Goal: Find specific page/section: Find specific page/section

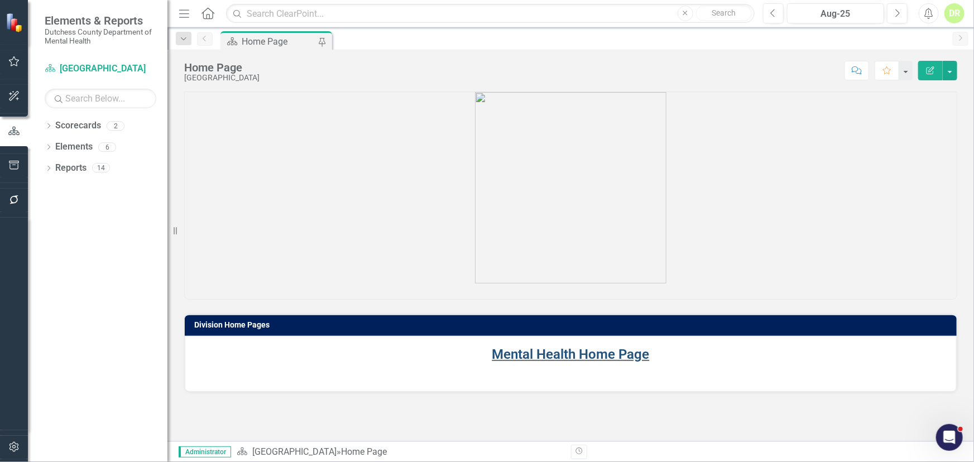
click at [559, 355] on link "Mental Health Home Page" at bounding box center [570, 355] width 157 height 16
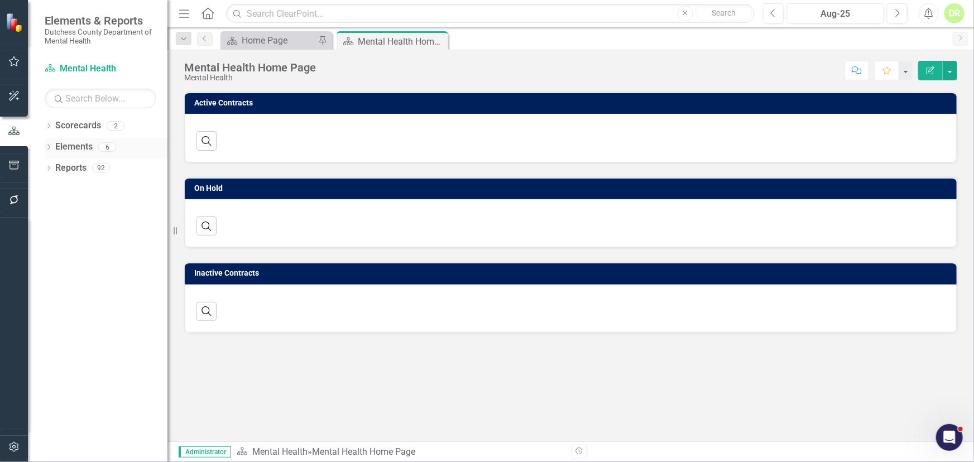
drag, startPoint x: 69, startPoint y: 141, endPoint x: 146, endPoint y: 176, distance: 85.2
click at [69, 141] on link "Elements" at bounding box center [73, 147] width 37 height 13
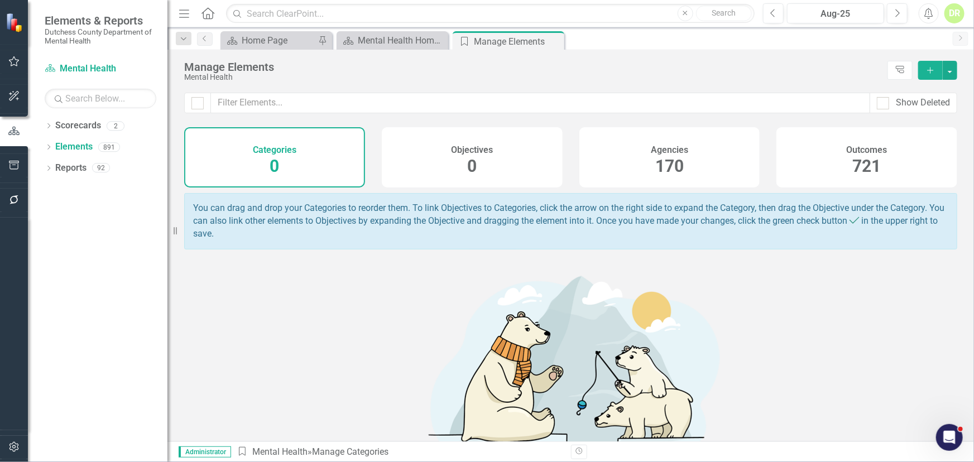
click at [673, 150] on h4 "Agencies" at bounding box center [669, 150] width 37 height 10
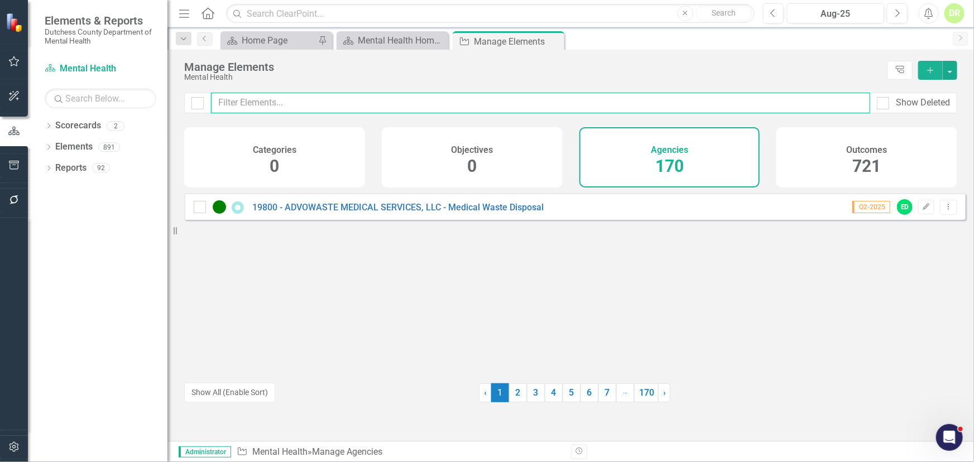
click at [260, 103] on input "text" at bounding box center [540, 103] width 659 height 21
drag, startPoint x: 294, startPoint y: 104, endPoint x: 23, endPoint y: 92, distance: 271.1
click at [23, 92] on div "Elements & Reports Dutchess County Department of Mental Health Scorecard Mental…" at bounding box center [487, 231] width 974 height 462
drag, startPoint x: 277, startPoint y: 107, endPoint x: 83, endPoint y: 108, distance: 193.8
click at [85, 108] on div "Elements & Reports Dutchess County Department of Mental Health Scorecard Mental…" at bounding box center [487, 231] width 974 height 462
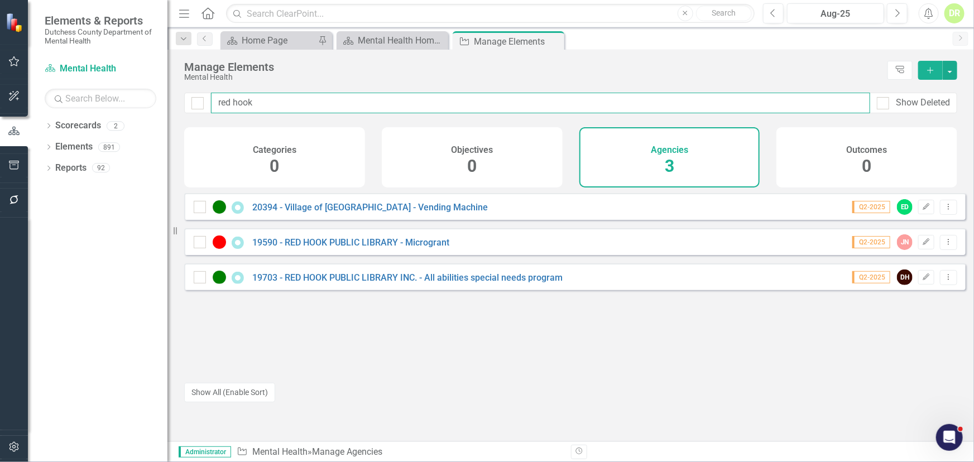
drag, startPoint x: 284, startPoint y: 104, endPoint x: 30, endPoint y: 101, distance: 254.6
click at [59, 101] on div "Elements & Reports Dutchess County Department of Mental Health Scorecard Mental…" at bounding box center [487, 231] width 974 height 462
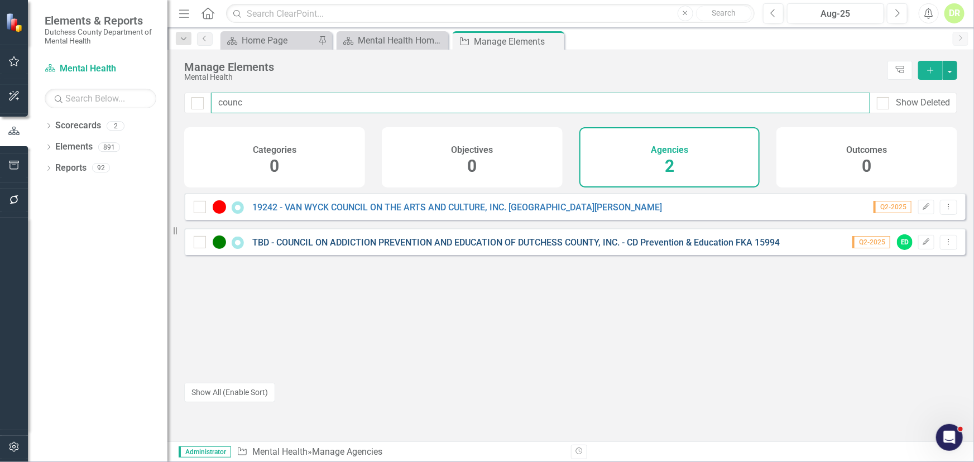
type input "counc"
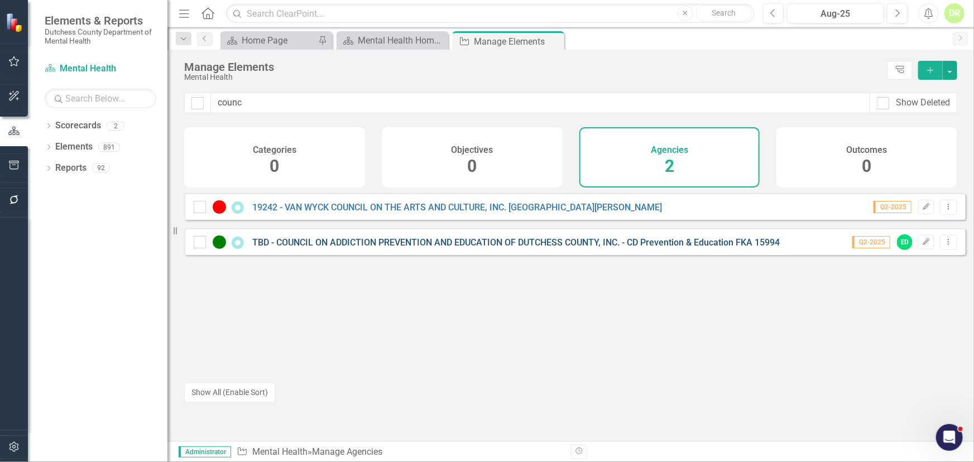
click at [364, 248] on link "TBD - COUNCIL ON ADDICTION PREVENTION AND EDUCATION OF DUTCHESS COUNTY, INC. - …" at bounding box center [516, 242] width 528 height 11
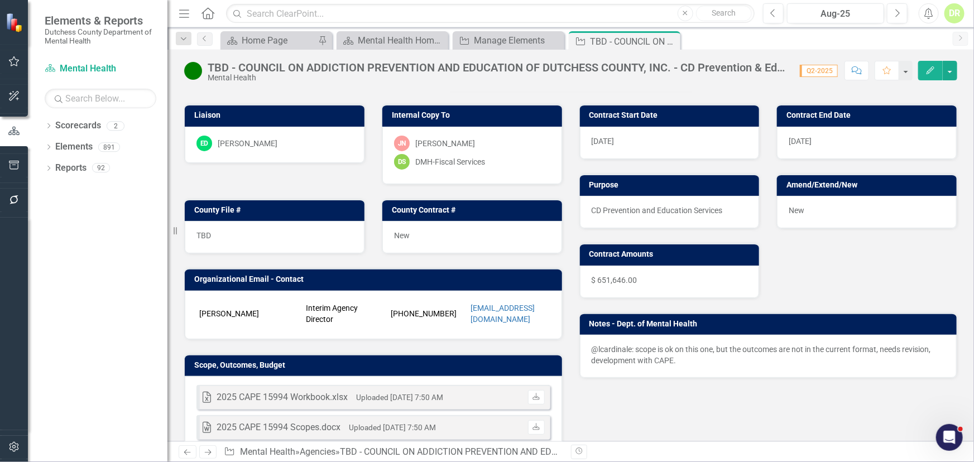
scroll to position [101, 0]
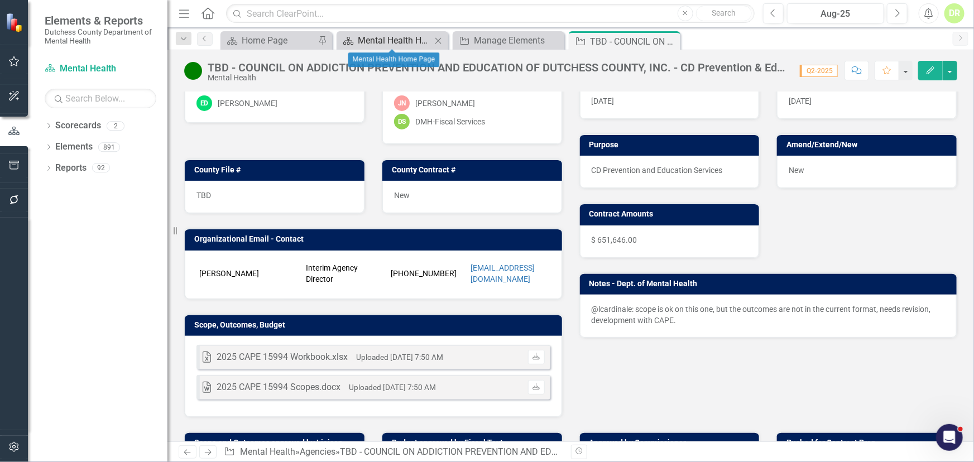
click at [400, 41] on div "Mental Health Home Page" at bounding box center [395, 41] width 74 height 14
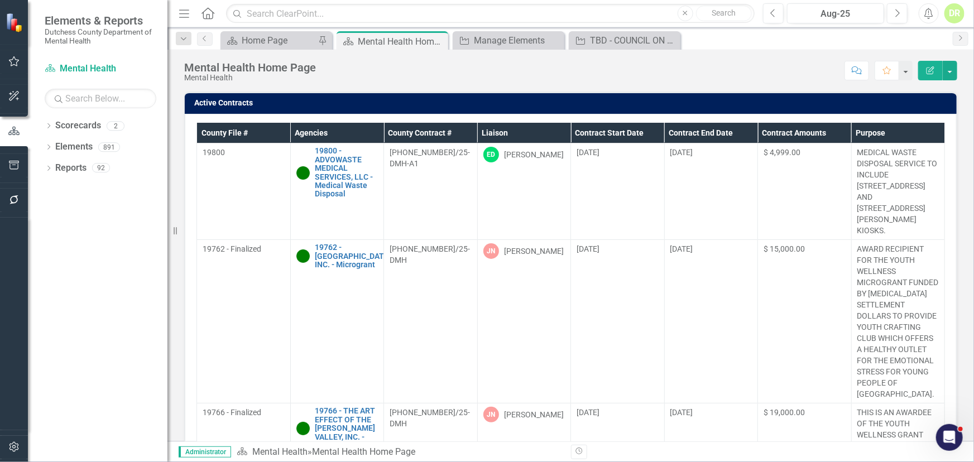
click at [698, 133] on th "Contract End Date" at bounding box center [711, 133] width 94 height 21
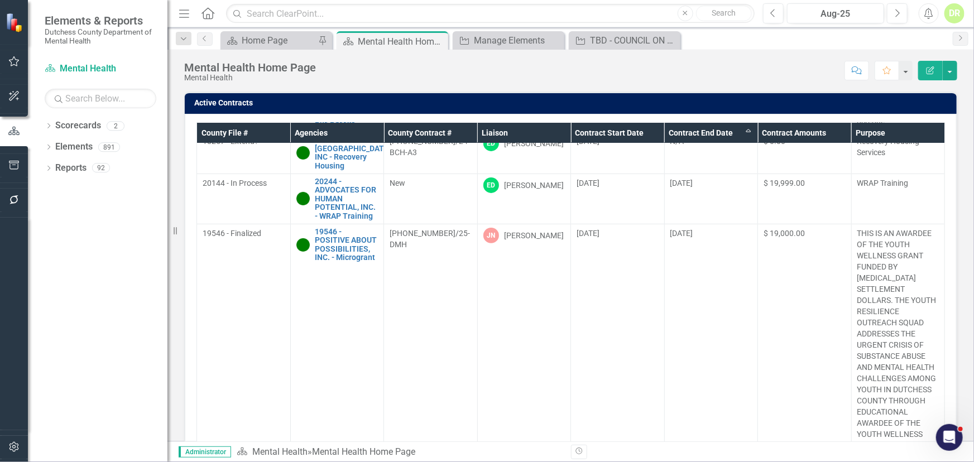
scroll to position [203, 0]
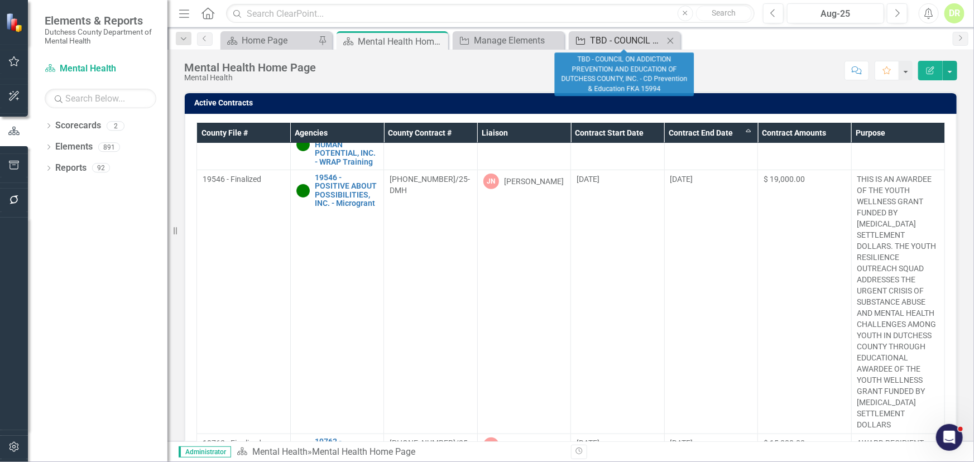
click at [625, 40] on div "TBD - COUNCIL ON ADDICTION PREVENTION AND EDUCATION OF DUTCHESS COUNTY, INC. - …" at bounding box center [627, 41] width 74 height 14
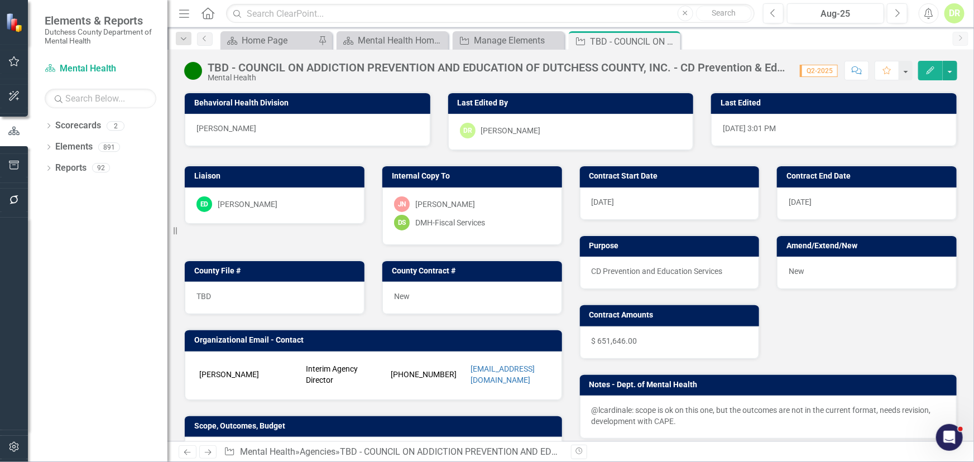
click at [0, 0] on icon "Close" at bounding box center [0, 0] width 0 height 0
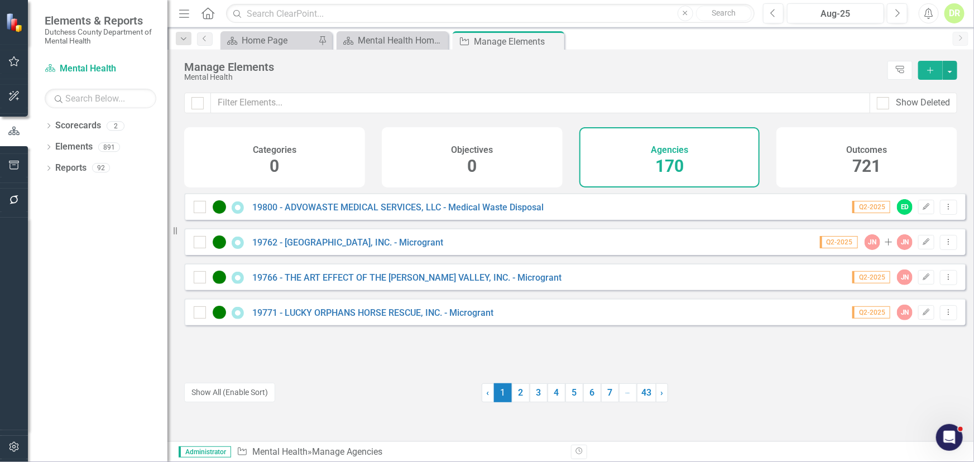
click at [954, 18] on div "DR" at bounding box center [955, 13] width 20 height 20
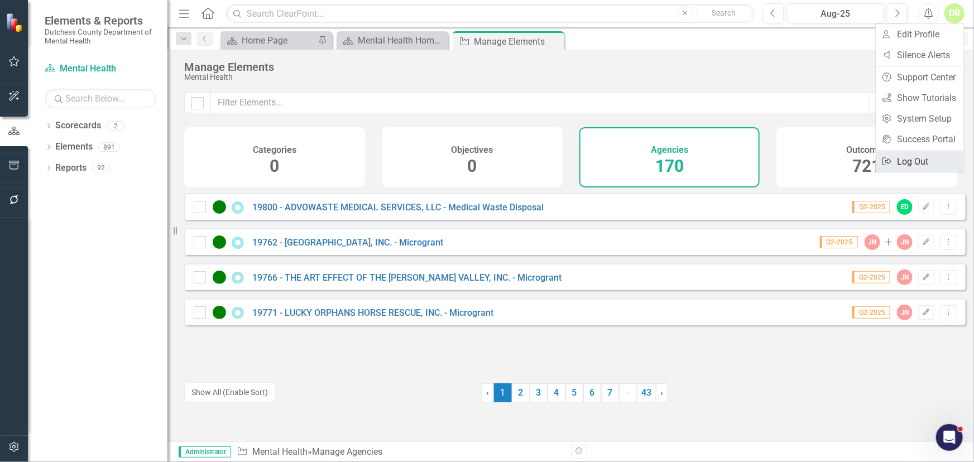
click at [917, 165] on link "Logout Log Out" at bounding box center [920, 161] width 88 height 21
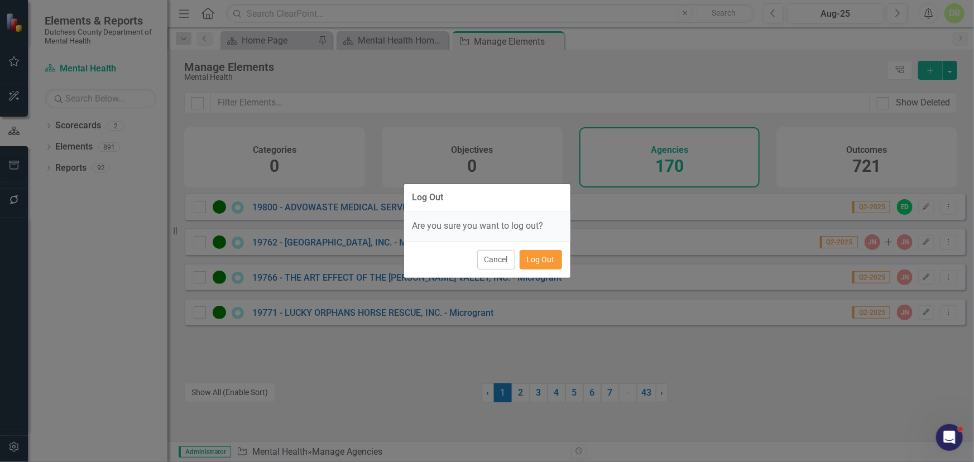
click at [531, 258] on button "Log Out" at bounding box center [541, 260] width 42 height 20
